Goal: Transaction & Acquisition: Purchase product/service

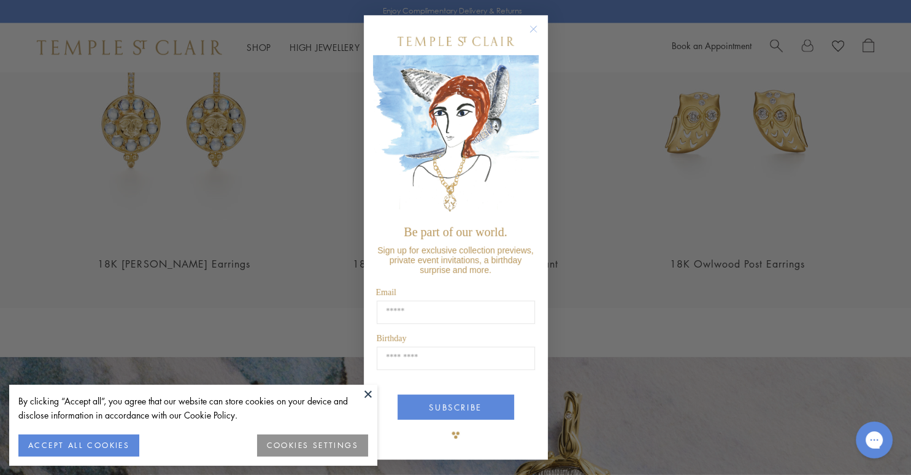
scroll to position [1705, 0]
click at [531, 33] on circle "Close dialog" at bounding box center [533, 29] width 15 height 15
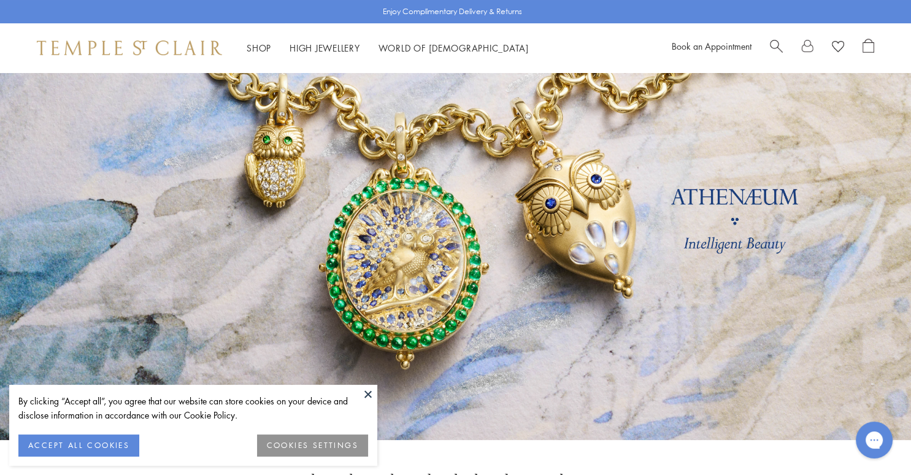
scroll to position [0, 0]
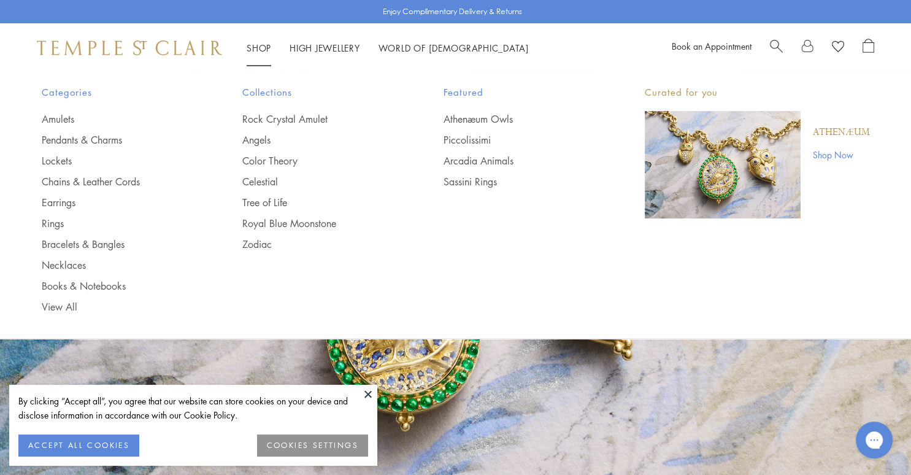
click at [774, 40] on span "Search" at bounding box center [776, 45] width 13 height 13
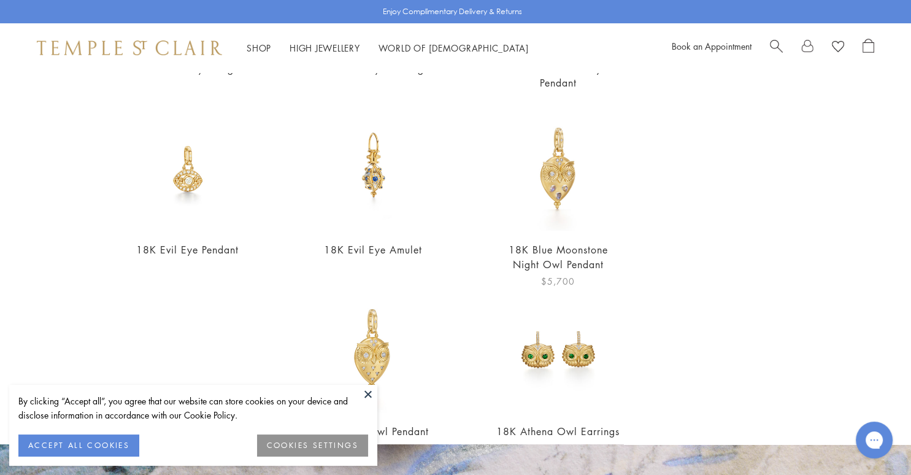
scroll to position [318, 0]
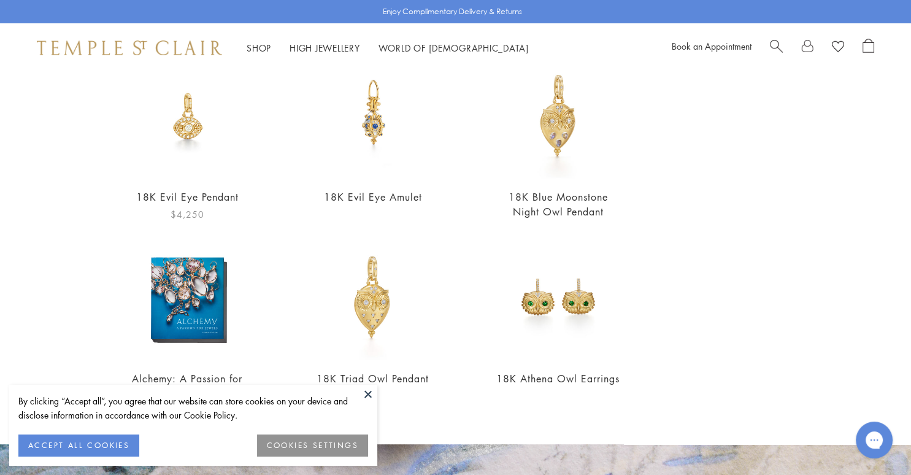
type input "***"
click at [183, 121] on img at bounding box center [187, 116] width 124 height 124
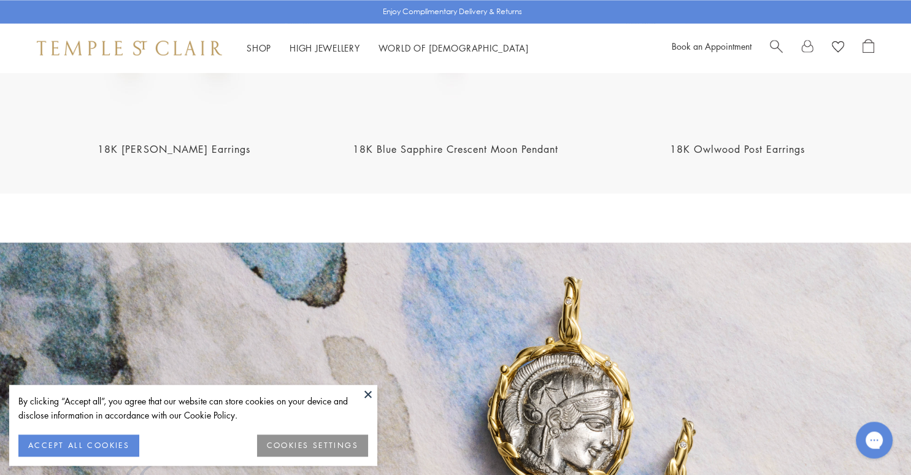
scroll to position [1835, 0]
